Goal: Task Accomplishment & Management: Manage account settings

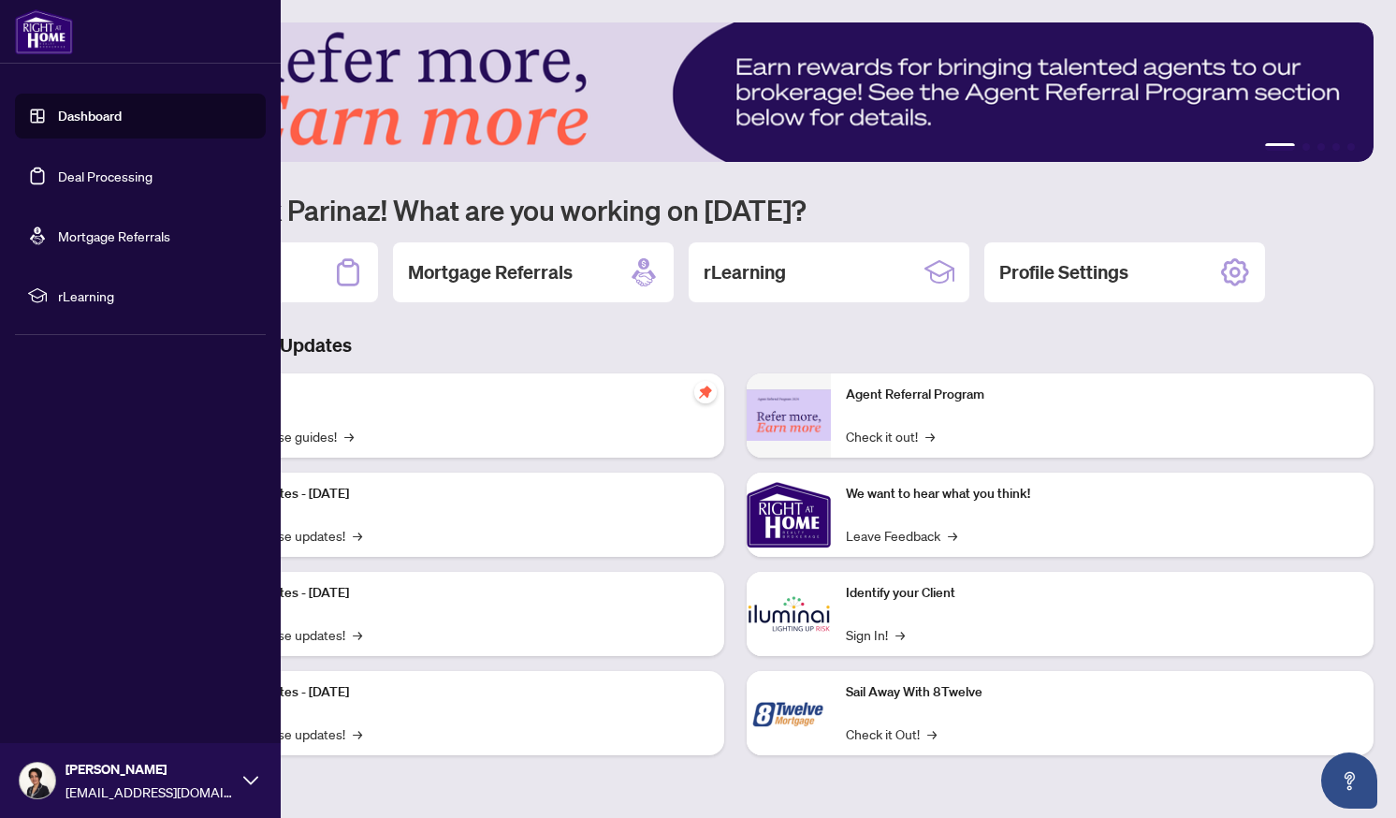
click at [103, 175] on link "Deal Processing" at bounding box center [105, 176] width 95 height 17
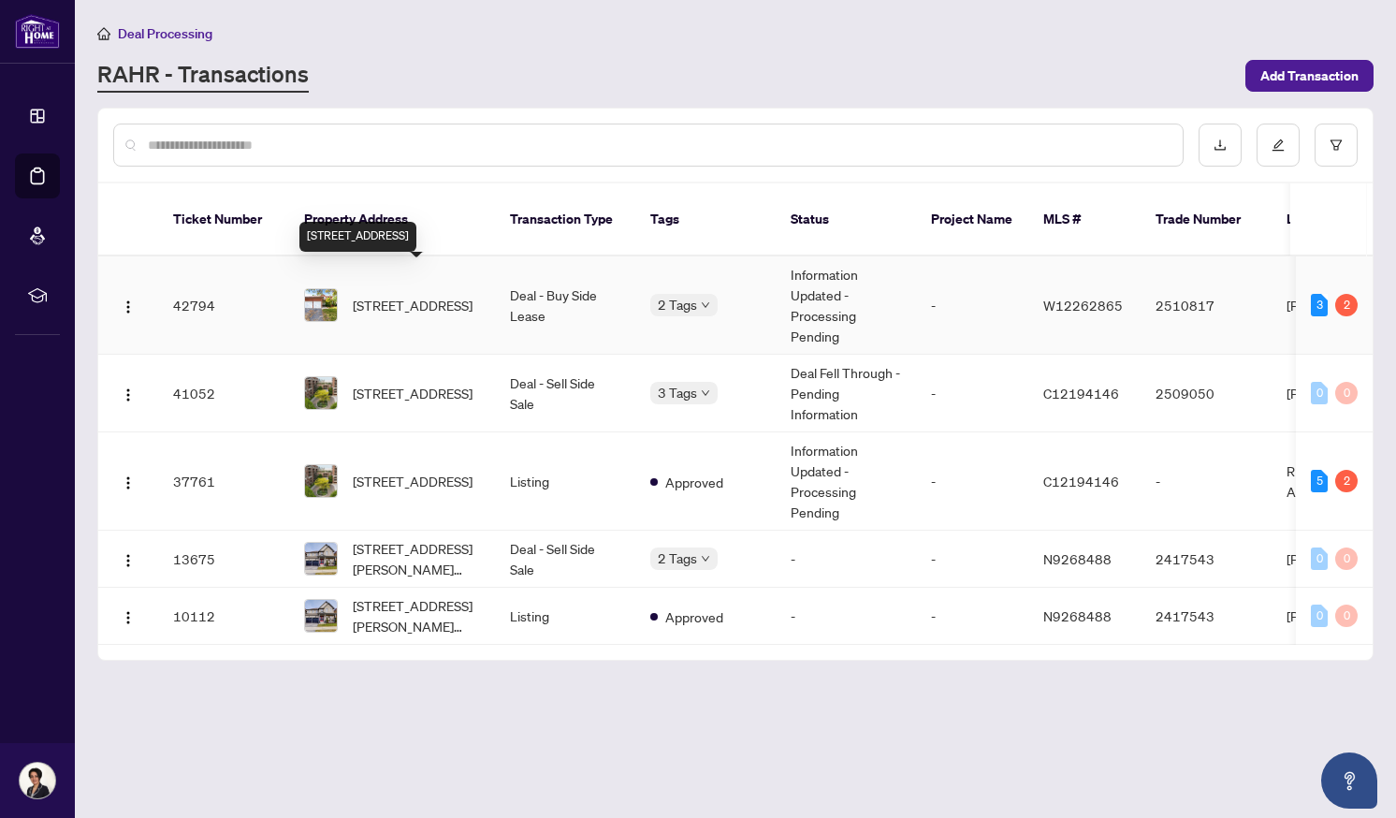
click at [430, 297] on span "[STREET_ADDRESS]" at bounding box center [413, 305] width 120 height 21
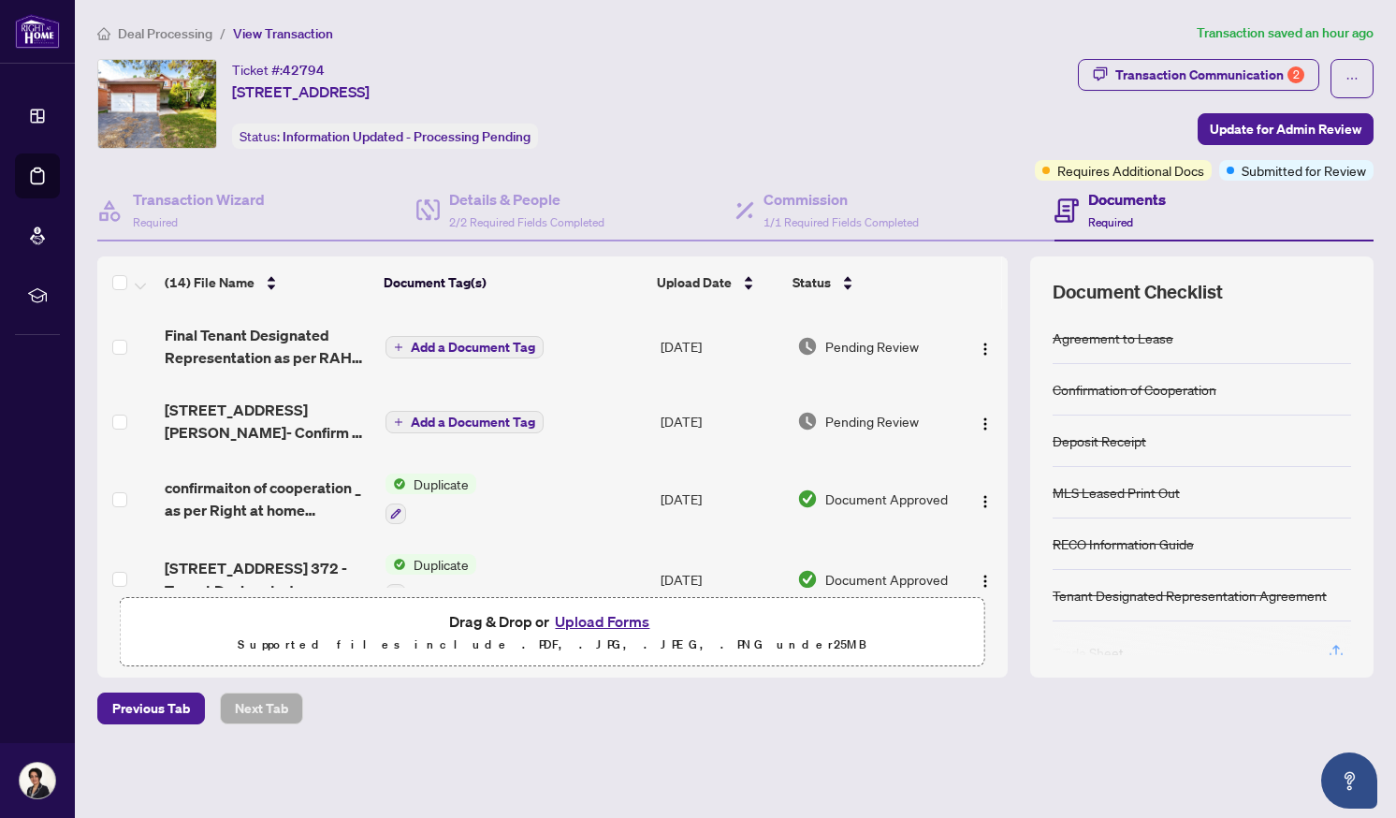
click at [615, 623] on button "Upload Forms" at bounding box center [602, 621] width 106 height 24
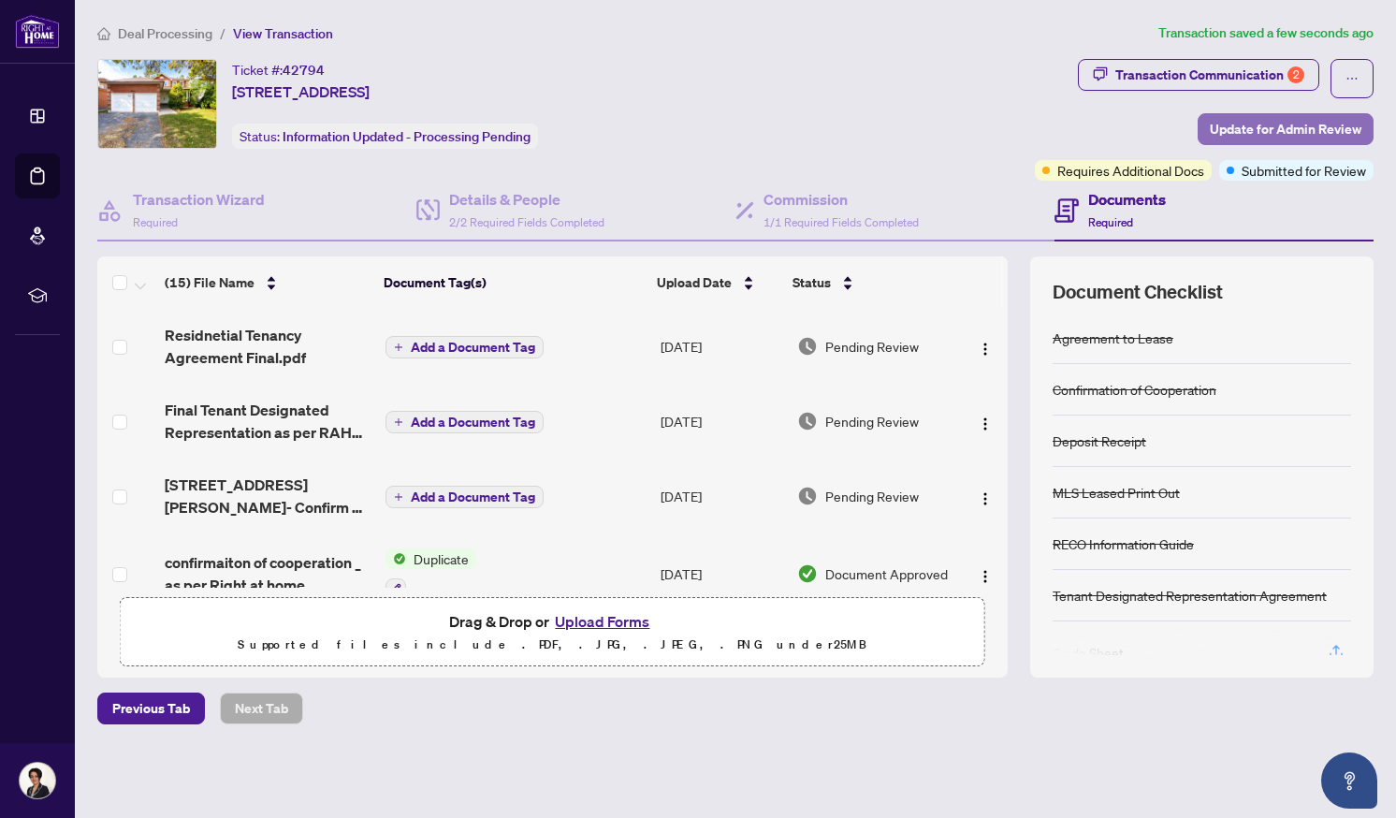
click at [1239, 131] on span "Update for Admin Review" at bounding box center [1286, 129] width 152 height 30
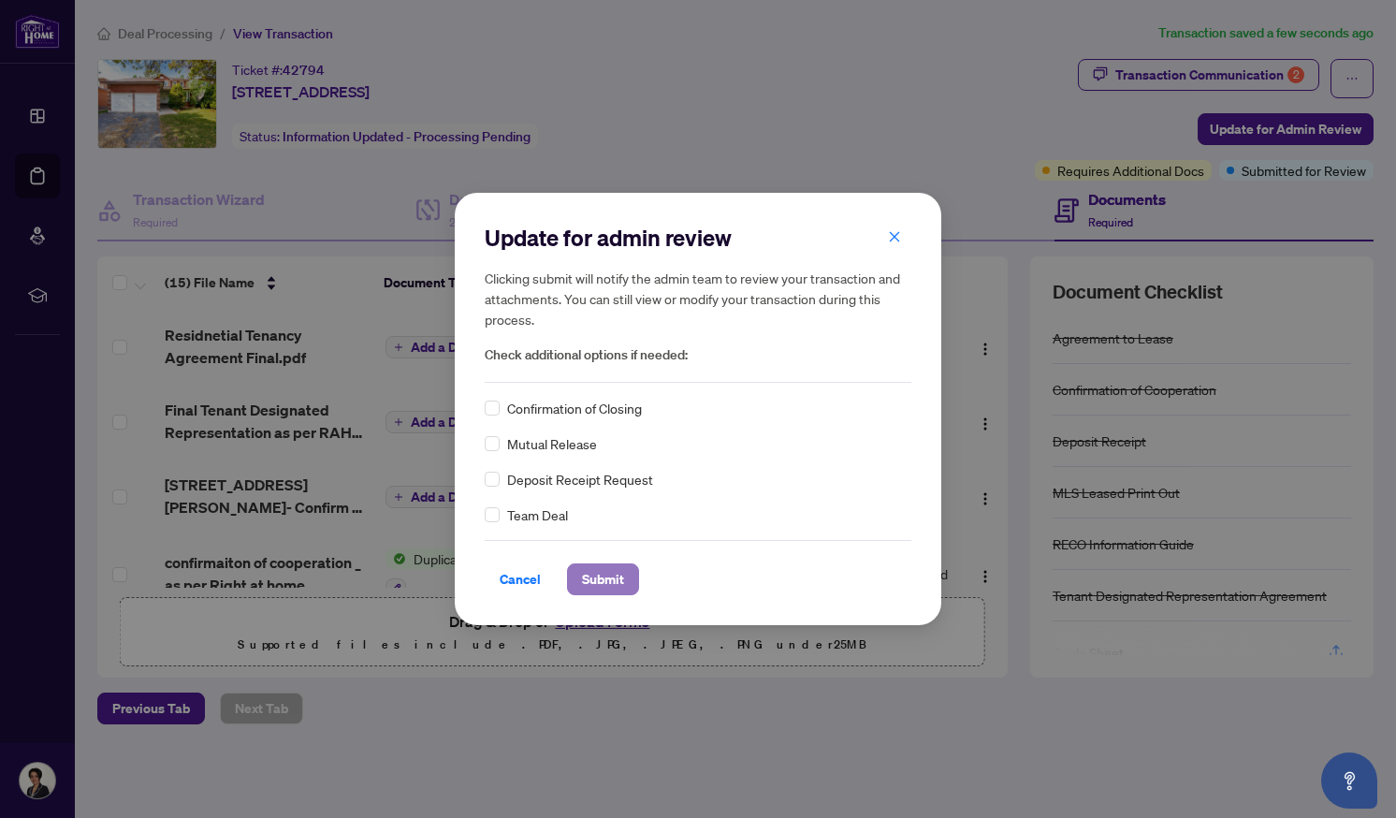
click at [597, 579] on span "Submit" at bounding box center [603, 579] width 42 height 30
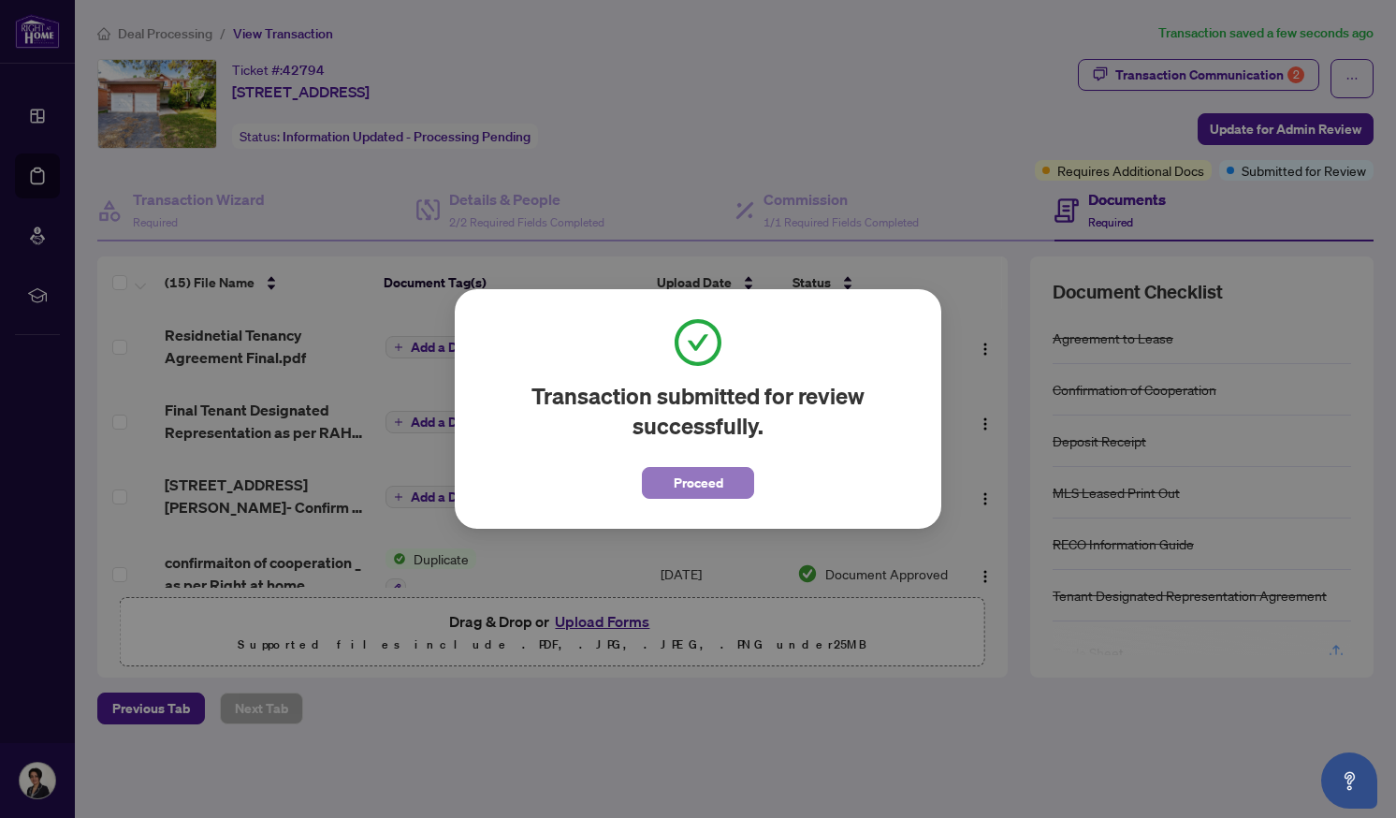
click at [709, 487] on span "Proceed" at bounding box center [699, 483] width 50 height 30
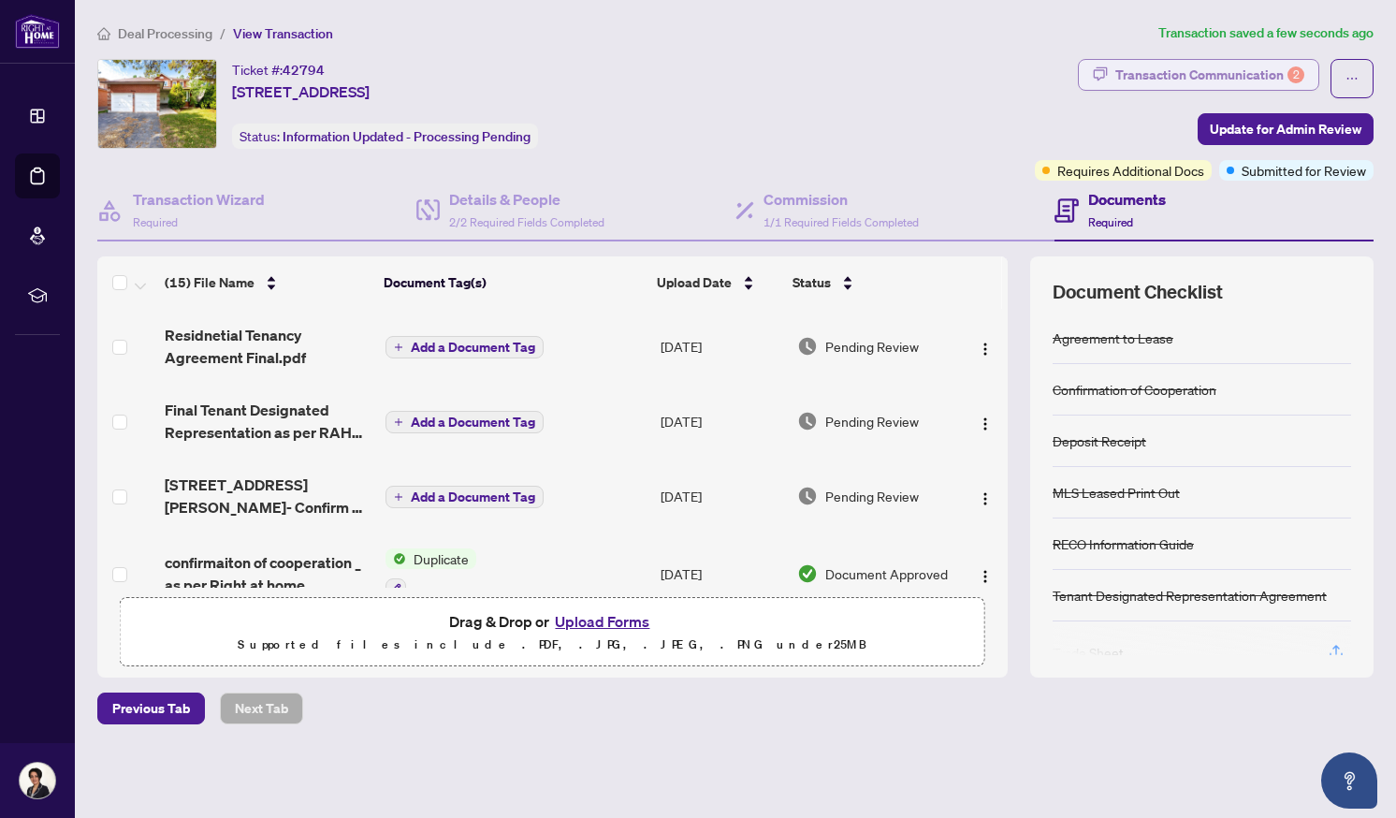
click at [1172, 68] on div "Transaction Communication 2" at bounding box center [1210, 75] width 189 height 30
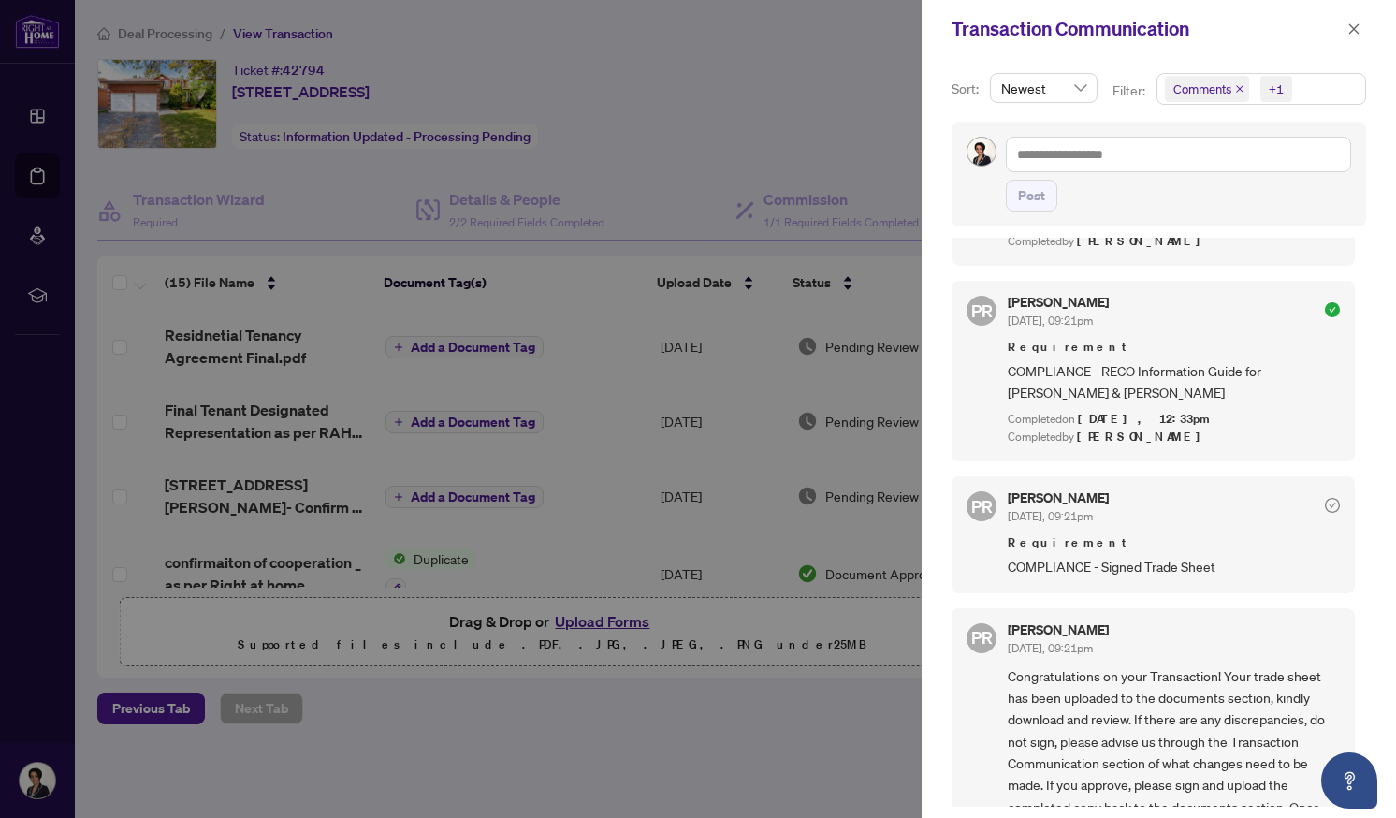
scroll to position [679, 0]
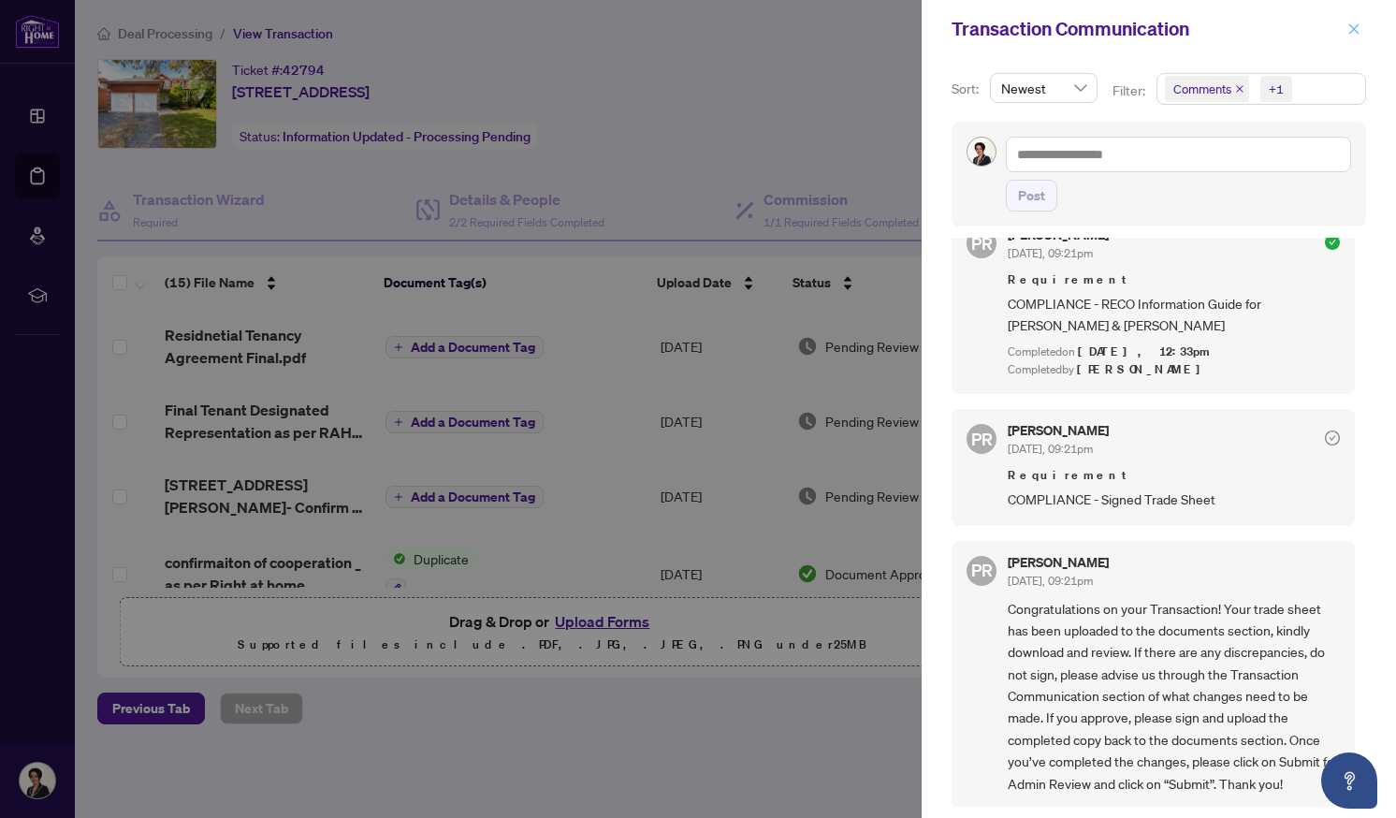
click at [1364, 30] on button "button" at bounding box center [1354, 29] width 24 height 22
